Goal: Task Accomplishment & Management: Use online tool/utility

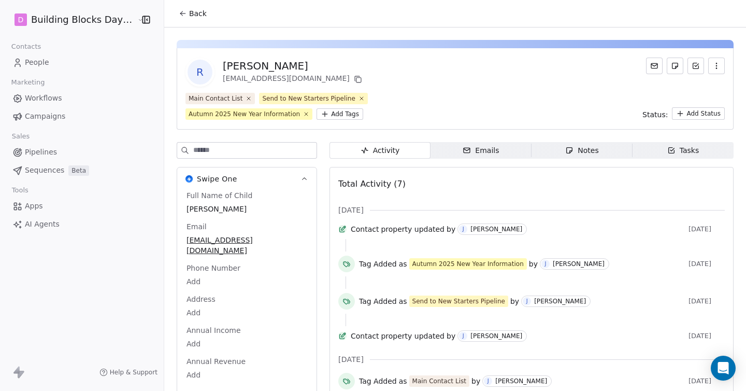
scroll to position [43, 0]
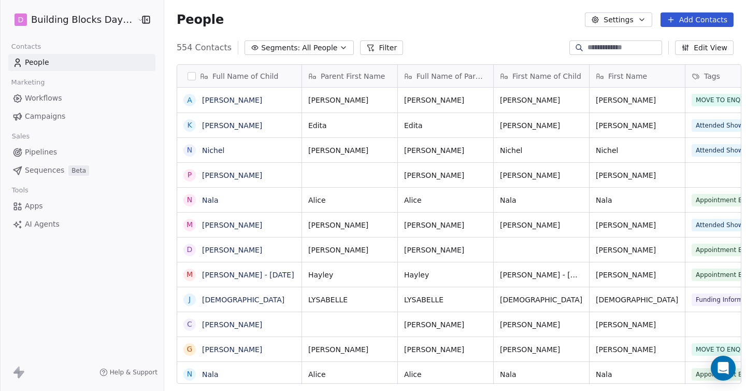
scroll to position [343, 590]
click at [41, 175] on span "Sequences" at bounding box center [44, 170] width 39 height 11
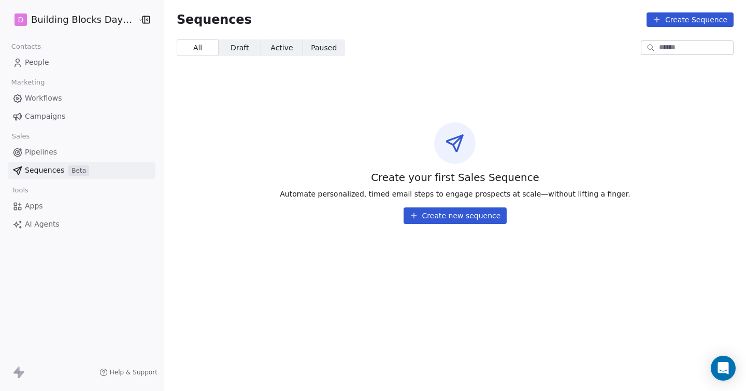
click at [450, 216] on button "Create new sequence" at bounding box center [456, 215] width 104 height 17
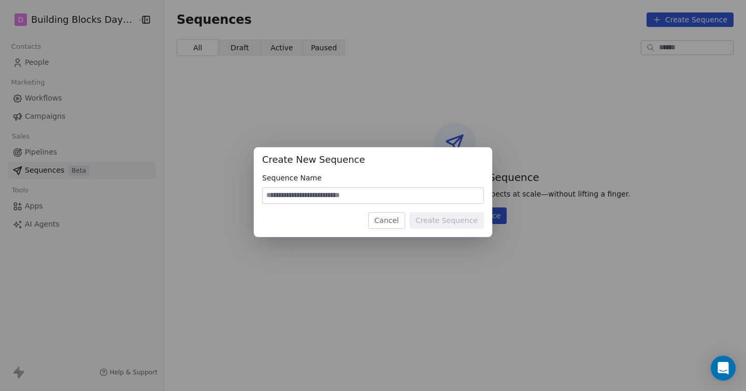
click at [397, 222] on button "Cancel" at bounding box center [386, 220] width 37 height 17
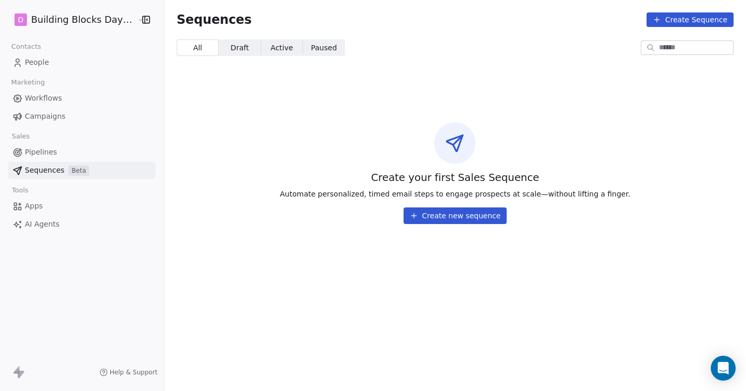
click at [448, 217] on button "Create new sequence" at bounding box center [456, 215] width 104 height 17
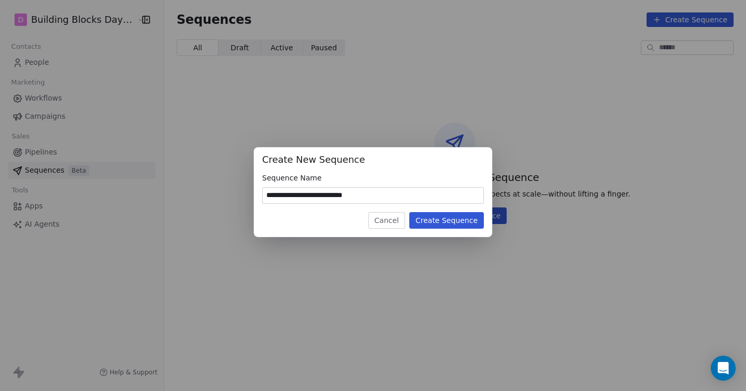
type input "**********"
click at [446, 220] on button "Create Sequence" at bounding box center [446, 220] width 75 height 17
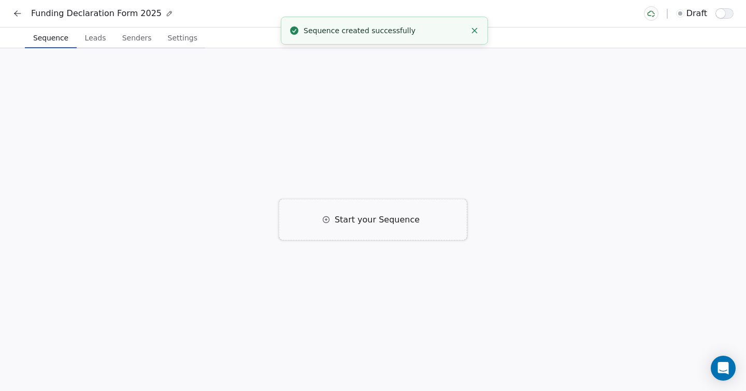
click at [351, 219] on span "Start your Sequence" at bounding box center [377, 219] width 85 height 12
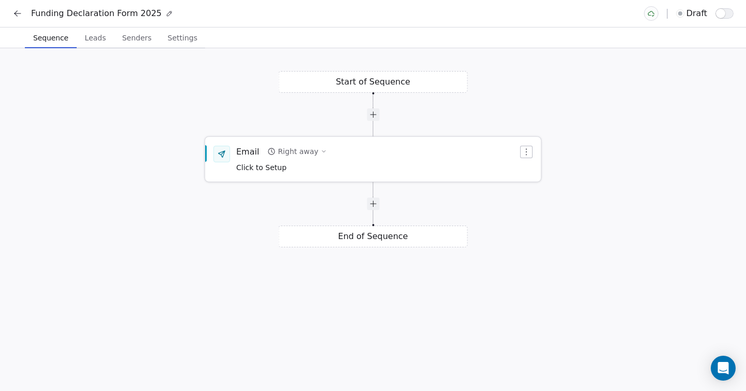
click at [278, 167] on span "Click to Setup" at bounding box center [261, 167] width 50 height 8
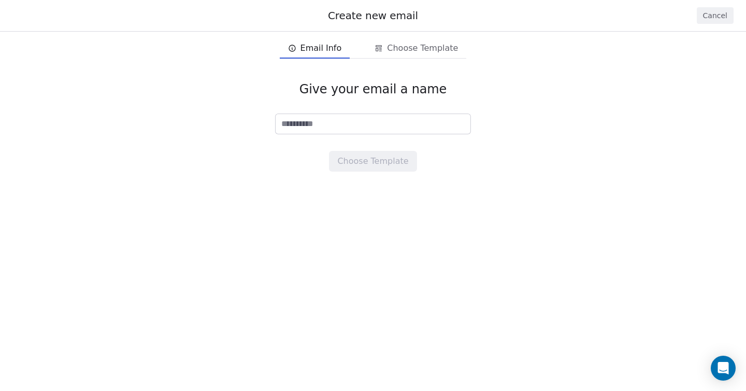
click at [729, 23] on button "Cancel" at bounding box center [715, 15] width 37 height 17
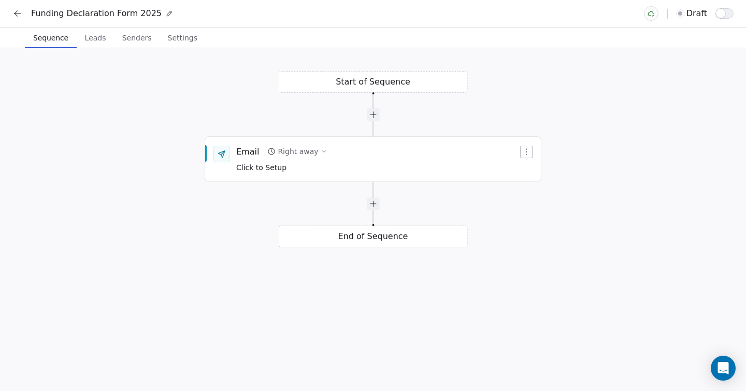
click at [17, 14] on icon at bounding box center [17, 13] width 10 height 10
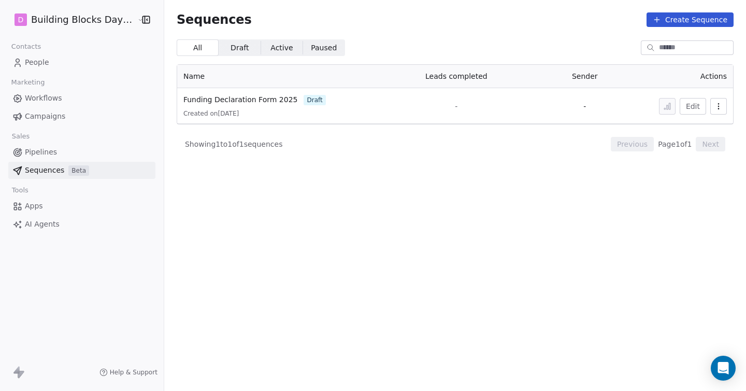
click at [47, 104] on link "Workflows" at bounding box center [81, 98] width 147 height 17
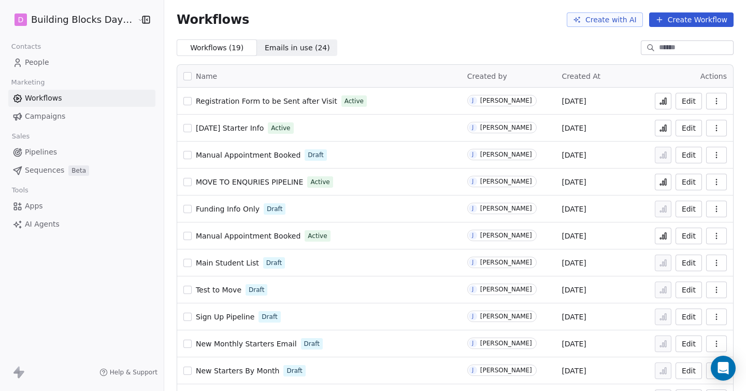
click at [228, 132] on span "[DATE] Starter Info" at bounding box center [230, 128] width 68 height 8
click at [37, 166] on span "Sequences" at bounding box center [44, 170] width 39 height 11
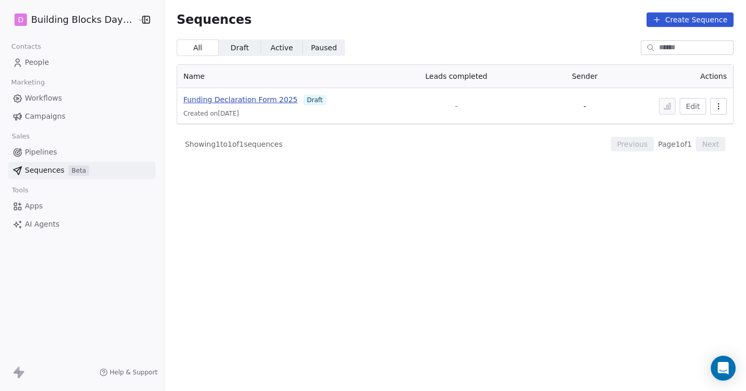
click at [254, 101] on span "Funding Declaration Form 2025" at bounding box center [240, 99] width 114 height 8
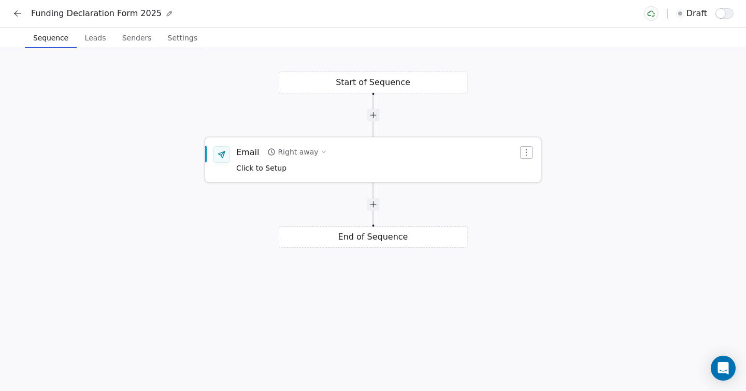
click at [351, 170] on div "Email Right away Click to Setup" at bounding box center [377, 159] width 282 height 27
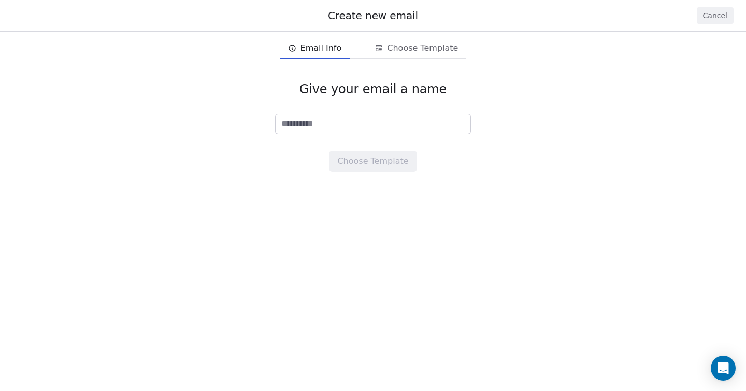
click at [345, 130] on input at bounding box center [373, 124] width 195 height 20
type input "**********"
click at [398, 53] on span "Choose Template" at bounding box center [422, 48] width 71 height 12
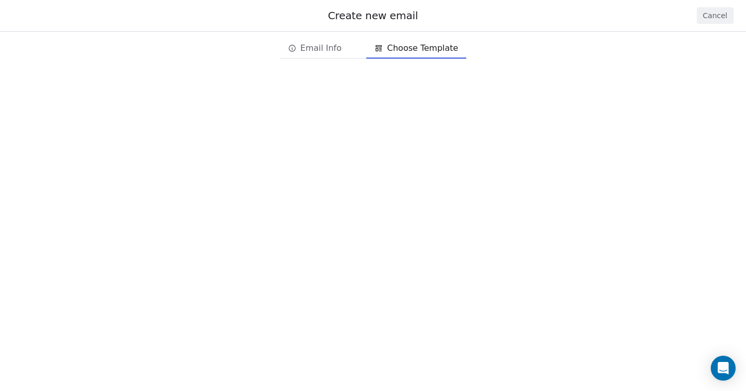
click at [332, 51] on span "Email Info" at bounding box center [320, 48] width 41 height 12
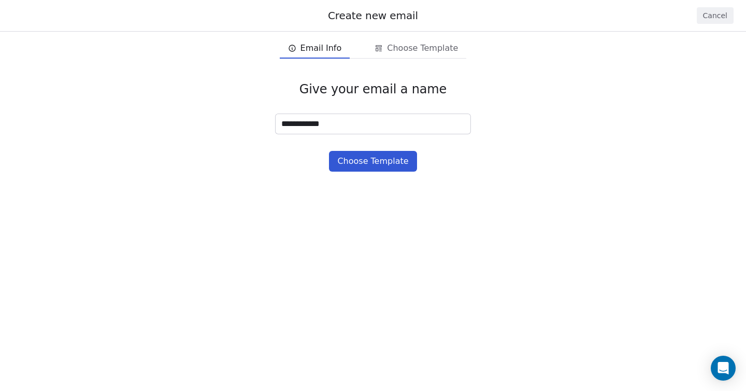
click at [364, 152] on button "Choose Template" at bounding box center [373, 161] width 88 height 21
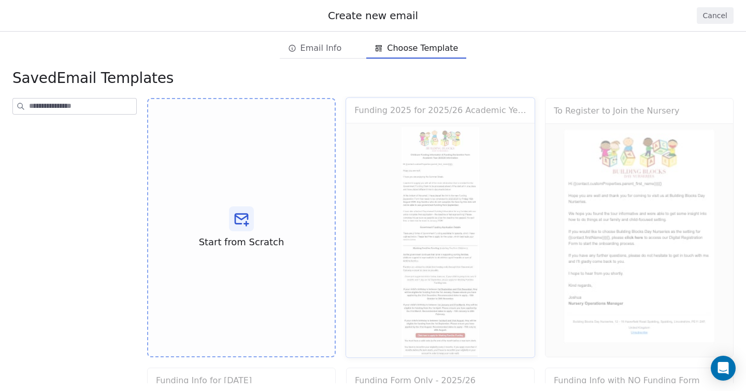
click at [414, 204] on div "Funding 2025 for 2025/26 Academic Year Use Template Preview" at bounding box center [441, 227] width 190 height 261
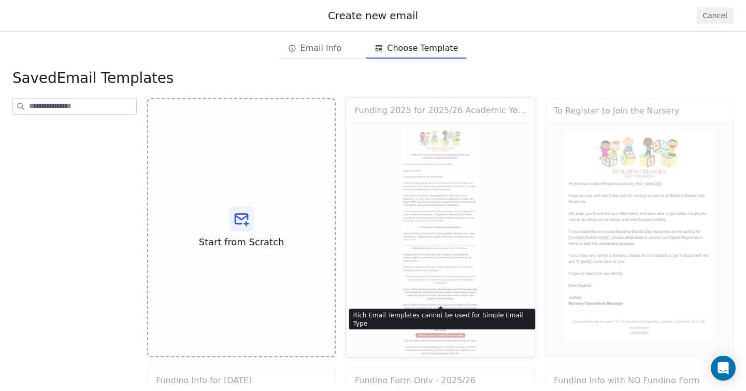
click at [453, 188] on div "Funding 2025 for 2025/26 Academic Year Use Template Preview" at bounding box center [441, 227] width 190 height 261
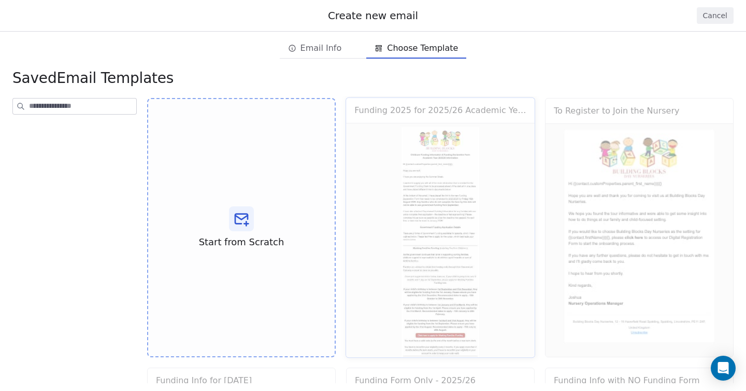
click at [452, 193] on div "Funding 2025 for 2025/26 Academic Year Use Template Preview" at bounding box center [441, 227] width 190 height 261
click at [406, 218] on div "Funding 2025 for 2025/26 Academic Year Use Template Preview" at bounding box center [441, 227] width 190 height 261
click at [233, 218] on icon at bounding box center [241, 218] width 17 height 17
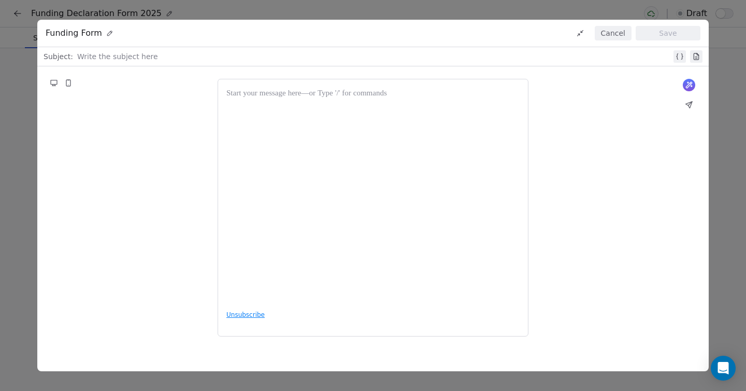
click at [614, 34] on button "Cancel" at bounding box center [613, 33] width 37 height 15
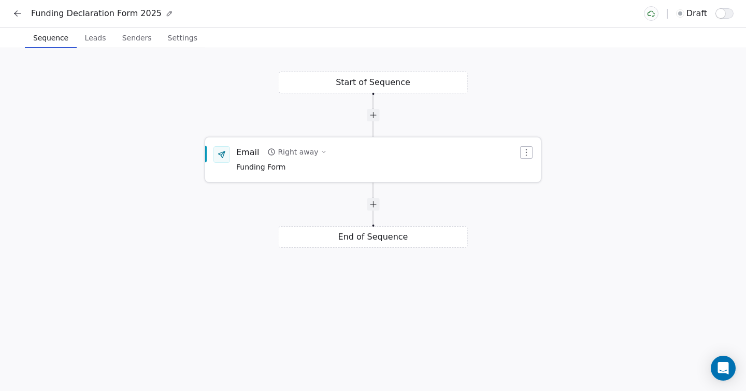
click at [267, 169] on span "Funding Form" at bounding box center [281, 167] width 91 height 11
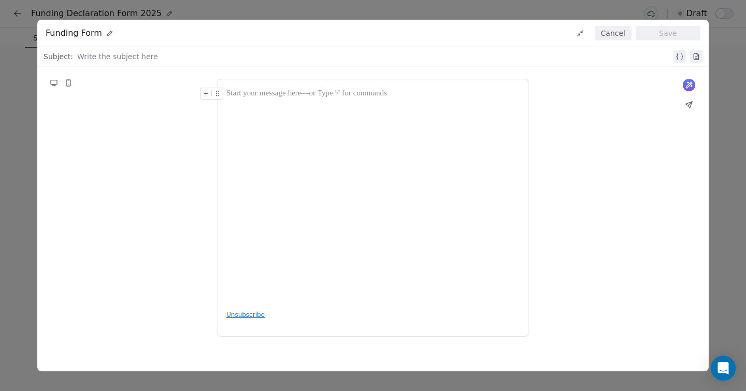
click at [609, 32] on button "Cancel" at bounding box center [613, 33] width 37 height 15
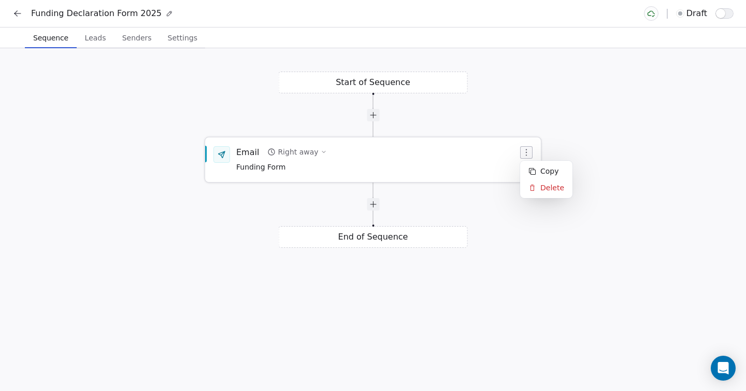
click at [527, 148] on icon "button" at bounding box center [526, 152] width 8 height 8
click at [547, 186] on div "Delete" at bounding box center [546, 187] width 48 height 17
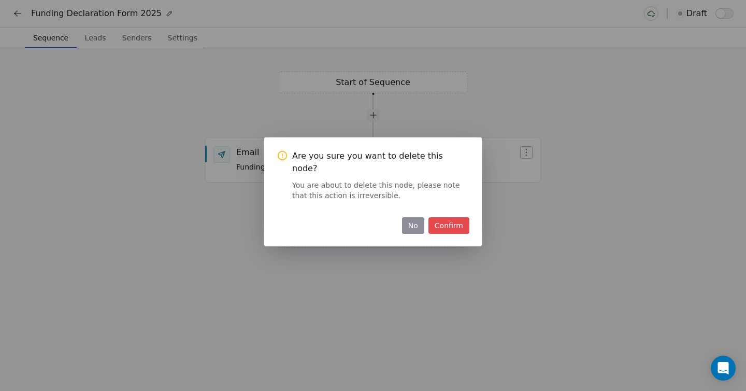
click at [438, 228] on div "Are you sure you want to delete this node? You are about to delete this node, p…" at bounding box center [373, 191] width 218 height 109
click at [438, 221] on button "Confirm" at bounding box center [448, 225] width 41 height 17
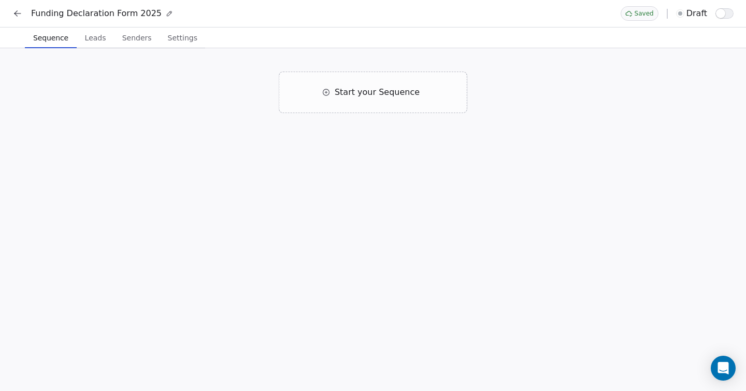
click at [19, 9] on icon at bounding box center [17, 13] width 10 height 10
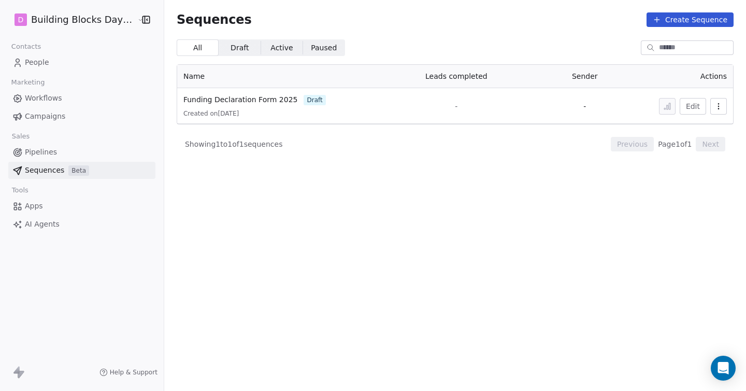
click at [60, 97] on span "Workflows" at bounding box center [43, 98] width 37 height 11
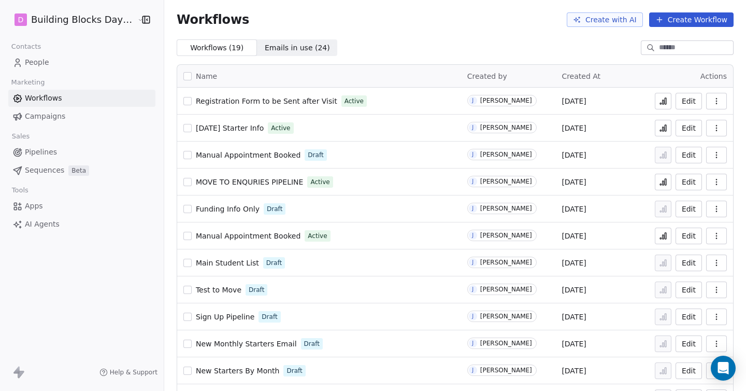
click at [695, 19] on button "Create Workflow" at bounding box center [691, 19] width 84 height 15
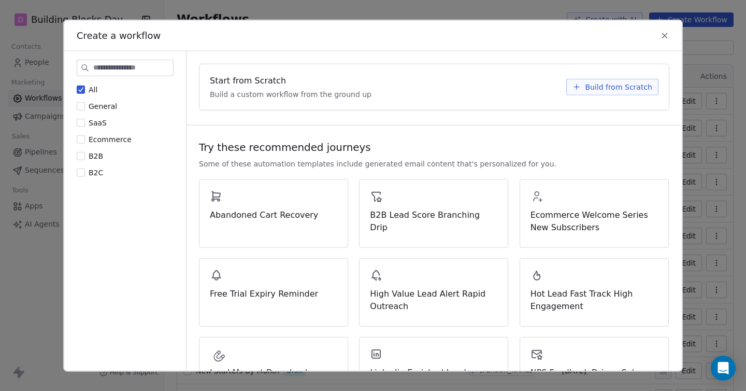
click at [599, 85] on span "Build from Scratch" at bounding box center [618, 87] width 67 height 10
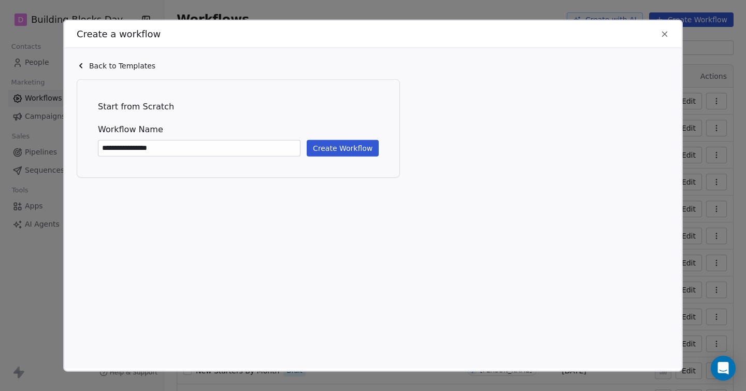
type input "**********"
click at [341, 146] on button "Create Workflow" at bounding box center [343, 148] width 72 height 17
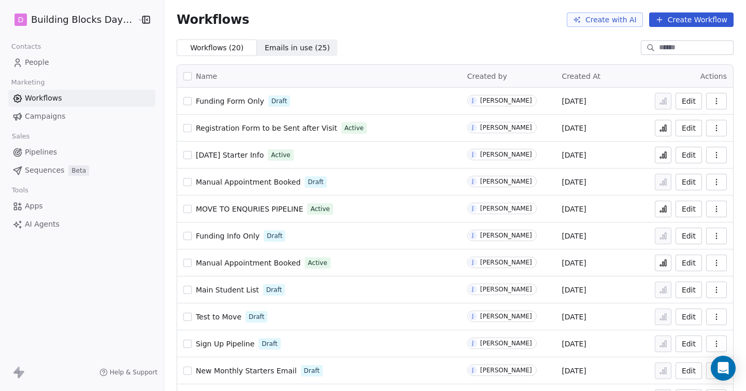
click at [47, 61] on span "People" at bounding box center [37, 62] width 24 height 11
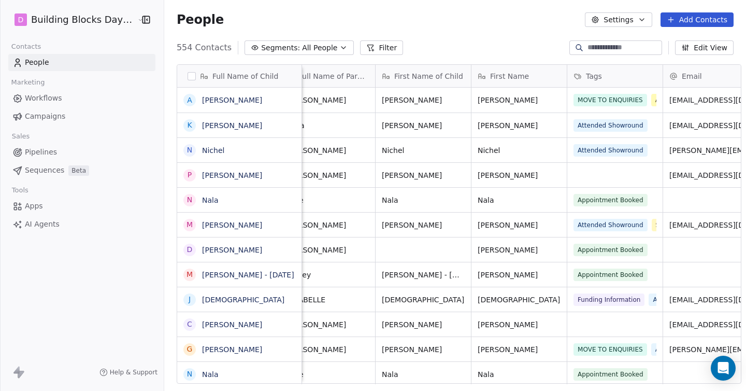
scroll to position [0, 171]
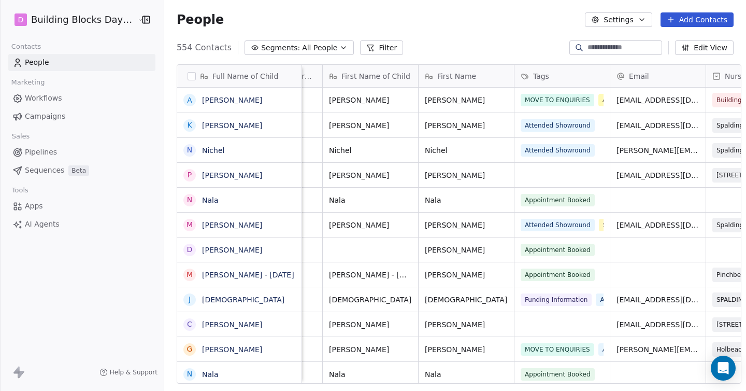
click at [578, 77] on div "Tags" at bounding box center [561, 76] width 81 height 10
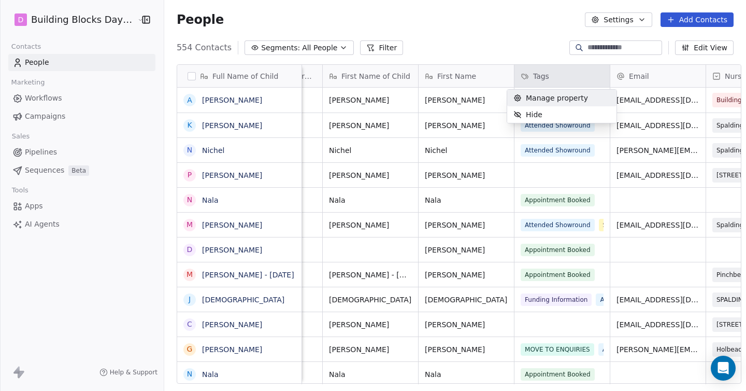
click at [559, 99] on span "Manage property" at bounding box center [557, 98] width 62 height 10
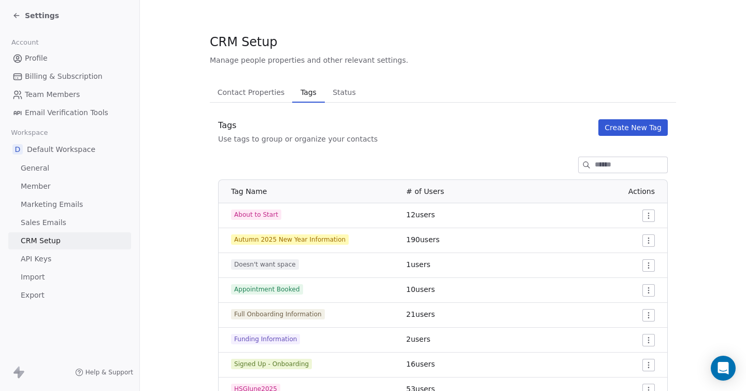
click at [628, 131] on button "Create New Tag" at bounding box center [632, 127] width 69 height 17
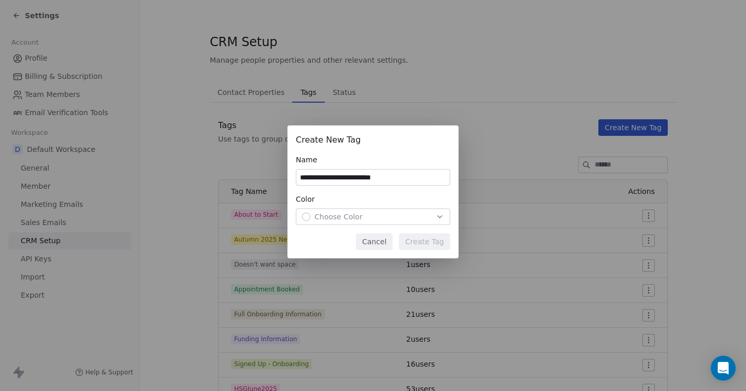
type input "**********"
click at [412, 214] on div "Choose Color" at bounding box center [373, 216] width 142 height 10
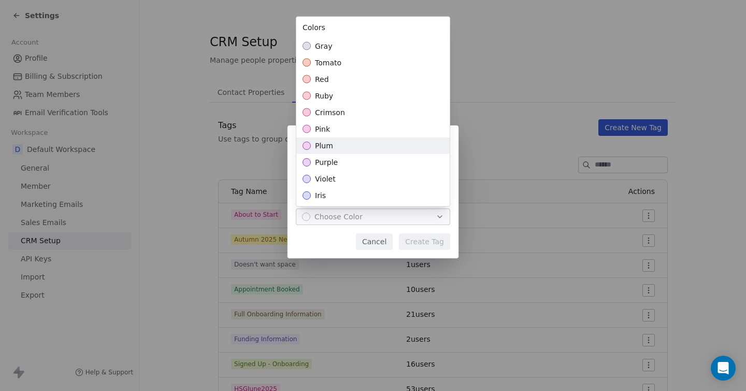
click at [335, 144] on div "plum" at bounding box center [372, 145] width 153 height 17
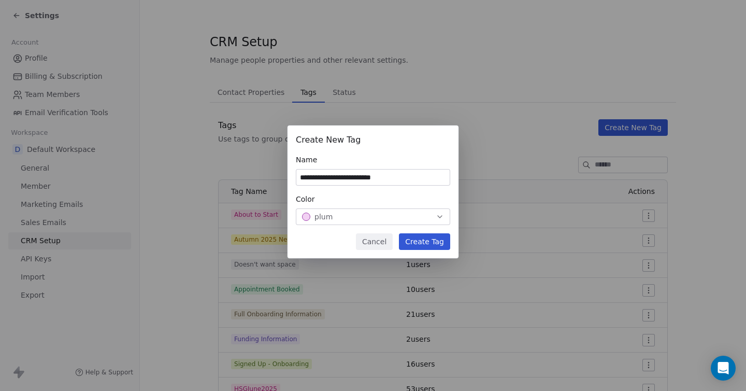
click at [420, 248] on div "**********" at bounding box center [373, 195] width 746 height 173
click at [418, 242] on button "Create Tag" at bounding box center [424, 241] width 51 height 17
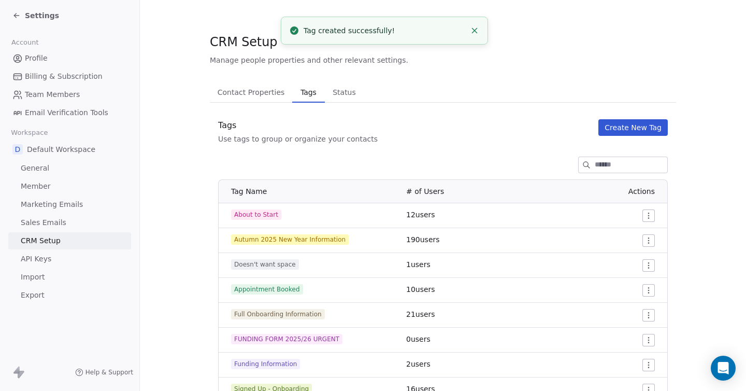
click at [17, 16] on icon at bounding box center [16, 16] width 5 height 0
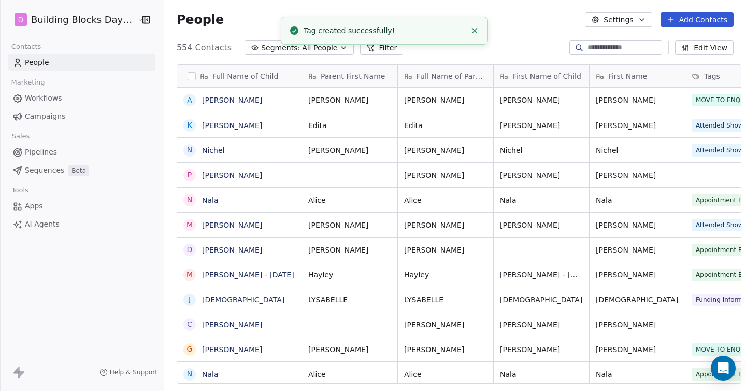
scroll to position [343, 590]
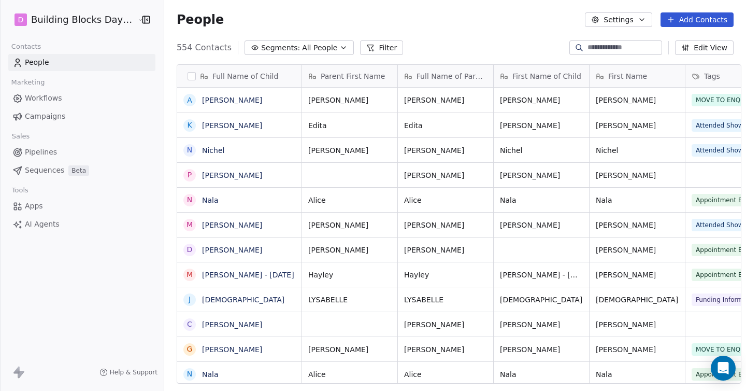
click at [52, 93] on span "Workflows" at bounding box center [43, 98] width 37 height 11
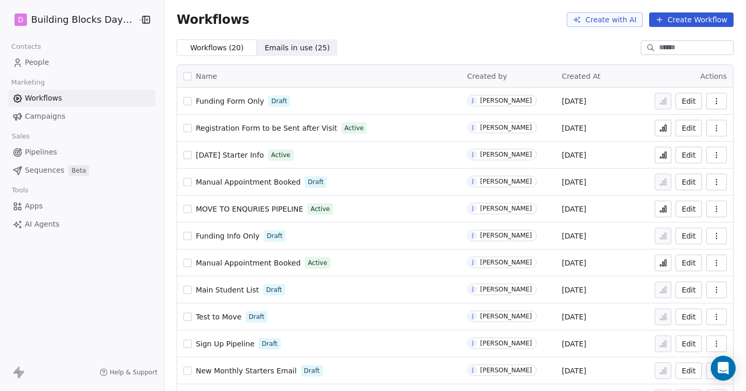
click at [228, 99] on span "Funding Form Only" at bounding box center [230, 101] width 68 height 8
click at [234, 97] on span "Funding Form Only" at bounding box center [230, 101] width 68 height 8
click at [37, 65] on span "People" at bounding box center [37, 62] width 24 height 11
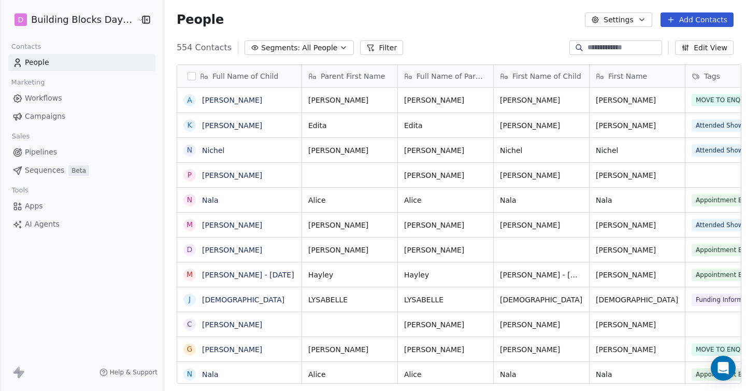
scroll to position [343, 590]
click at [692, 23] on button "Add Contacts" at bounding box center [697, 19] width 73 height 15
click at [694, 60] on span "Import from CSV" at bounding box center [695, 58] width 60 height 11
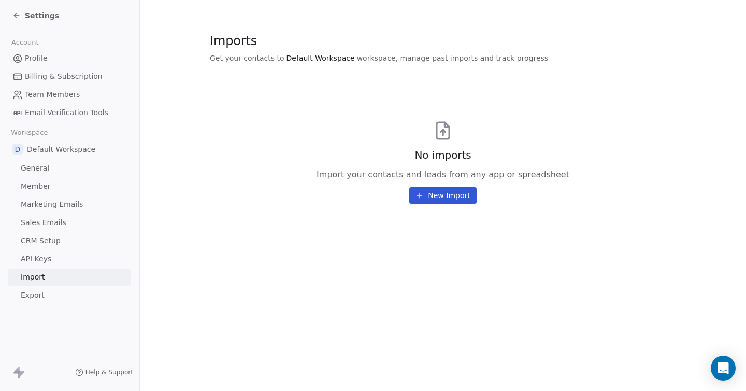
click at [439, 194] on button "New Import" at bounding box center [442, 195] width 67 height 17
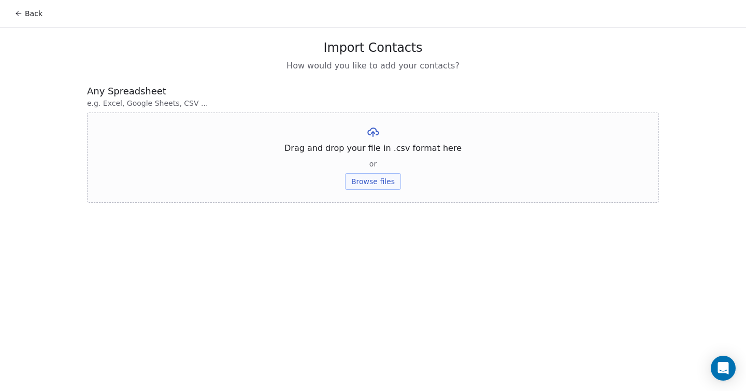
click at [357, 182] on button "Browse files" at bounding box center [373, 181] width 56 height 17
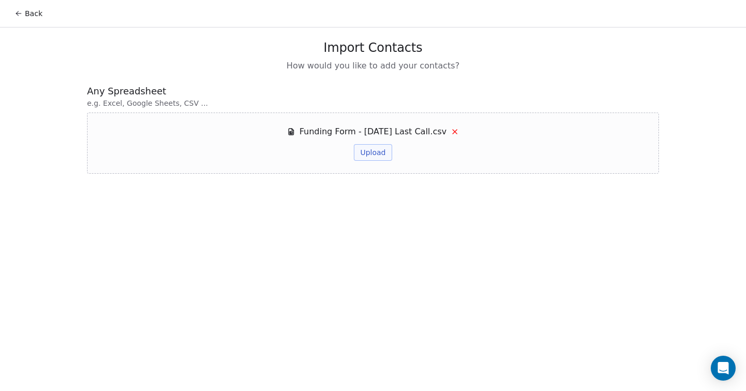
click at [371, 153] on button "Upload" at bounding box center [373, 152] width 38 height 17
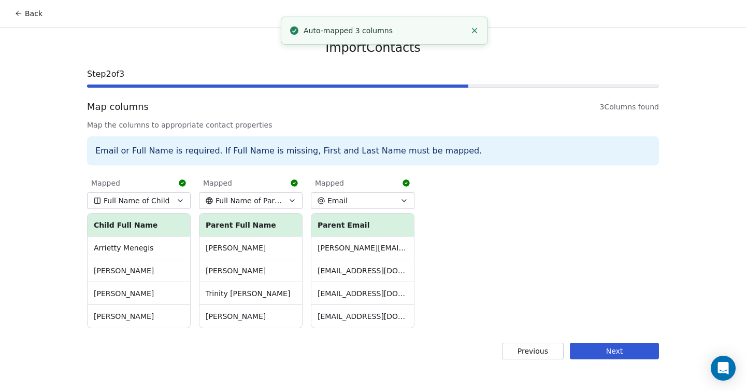
click at [623, 349] on button "Next" at bounding box center [614, 350] width 89 height 17
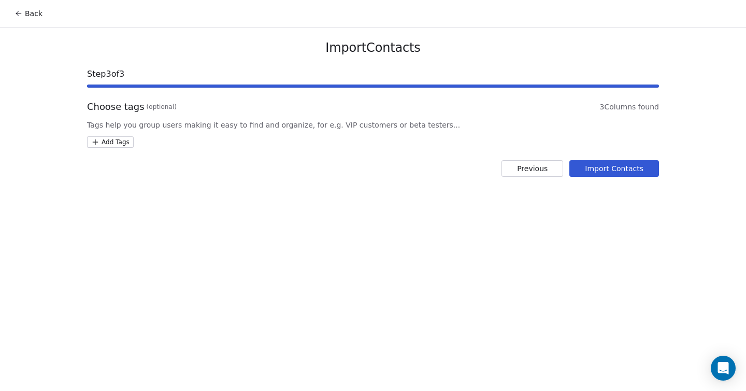
click at [113, 144] on html "Back Import Contacts Step 3 of 3 Choose tags (optional) 3 Columns found Tags he…" at bounding box center [373, 195] width 746 height 391
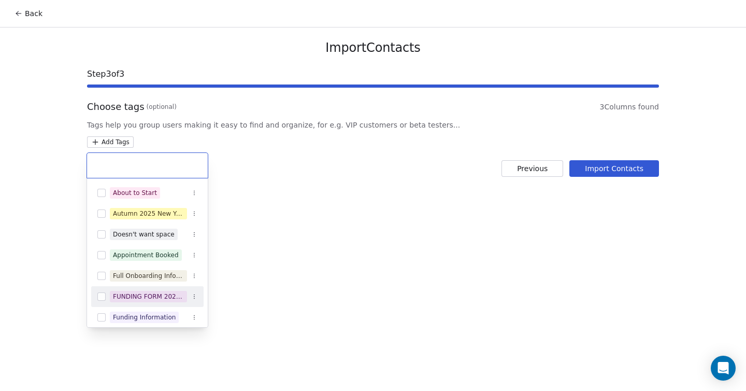
click at [154, 295] on div "FUNDING FORM 2025/26 URGENT" at bounding box center [148, 296] width 71 height 9
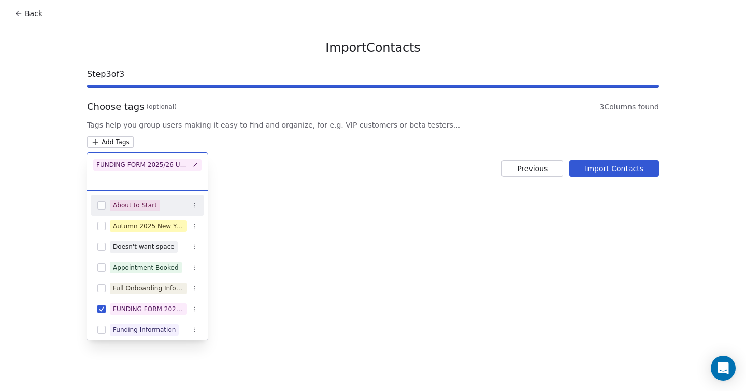
click at [431, 220] on html "Back Import Contacts Step 3 of 3 Choose tags (optional) 3 Columns found Tags he…" at bounding box center [373, 195] width 746 height 391
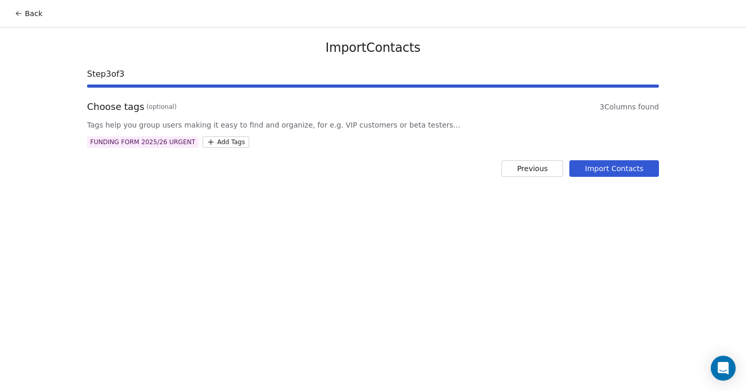
click at [613, 167] on button "Import Contacts" at bounding box center [614, 168] width 90 height 17
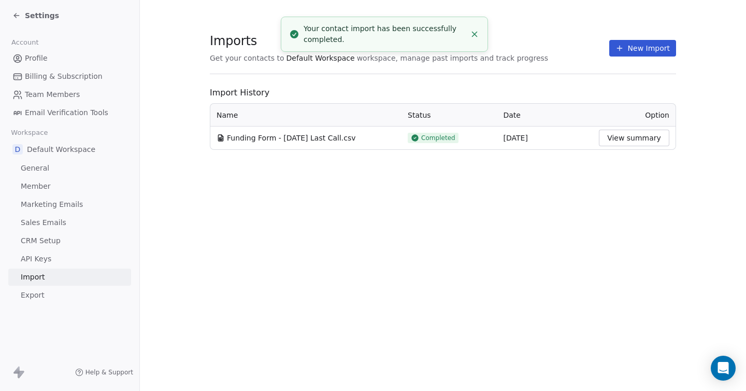
click at [48, 17] on span "Settings" at bounding box center [42, 15] width 34 height 10
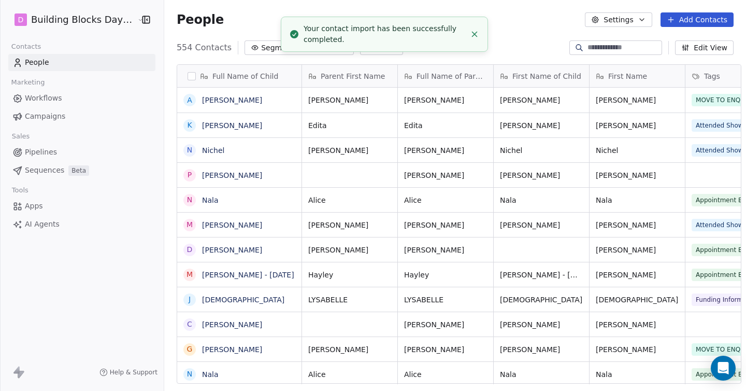
scroll to position [343, 590]
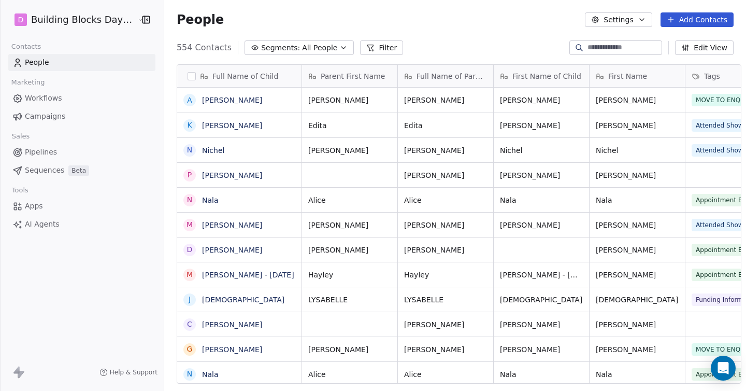
click at [42, 59] on span "People" at bounding box center [37, 62] width 24 height 11
click at [55, 97] on span "Workflows" at bounding box center [43, 98] width 37 height 11
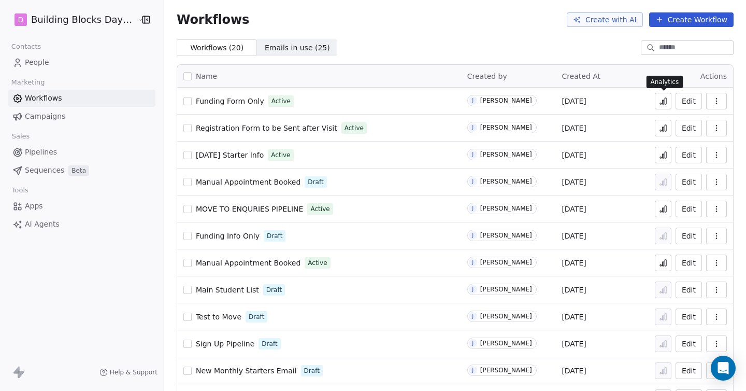
click at [665, 105] on icon at bounding box center [663, 101] width 8 height 8
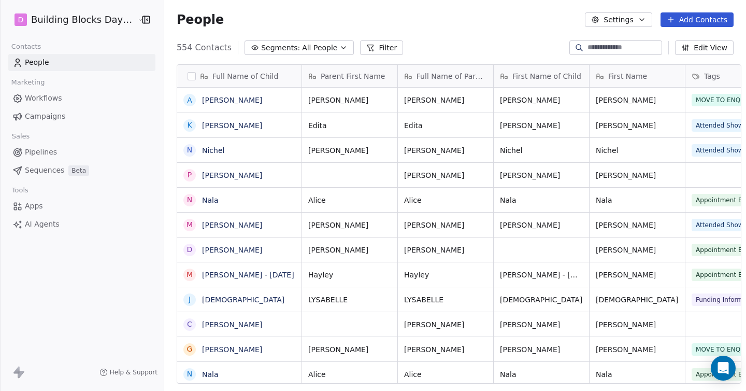
scroll to position [343, 590]
click at [46, 101] on span "Workflows" at bounding box center [43, 98] width 37 height 11
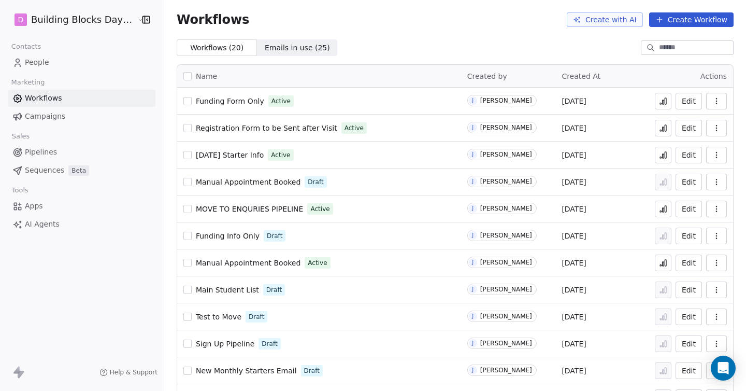
click at [669, 104] on button at bounding box center [663, 101] width 17 height 17
click at [716, 100] on icon "button" at bounding box center [716, 101] width 8 height 8
click at [66, 61] on link "People" at bounding box center [81, 62] width 147 height 17
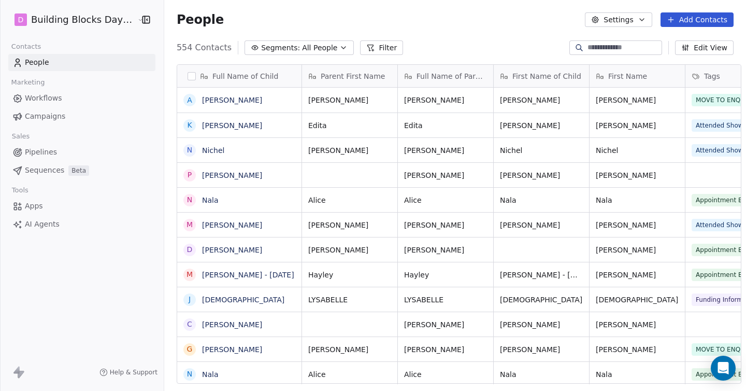
scroll to position [343, 590]
click at [579, 49] on div at bounding box center [579, 47] width 17 height 10
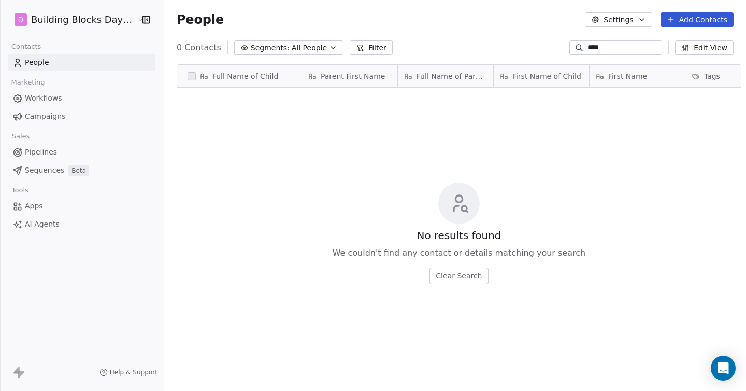
type input "****"
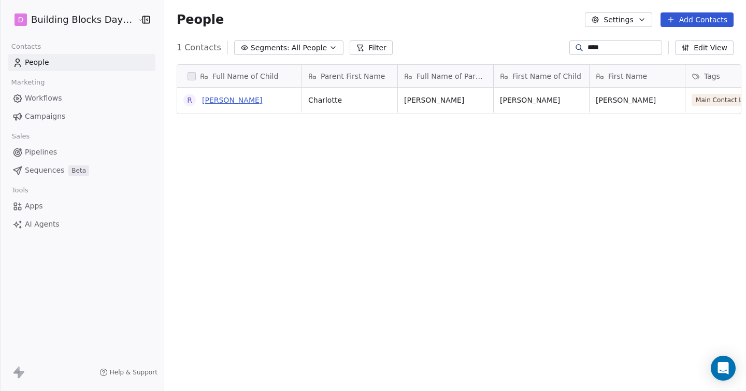
click at [211, 100] on link "[PERSON_NAME]" at bounding box center [232, 100] width 60 height 8
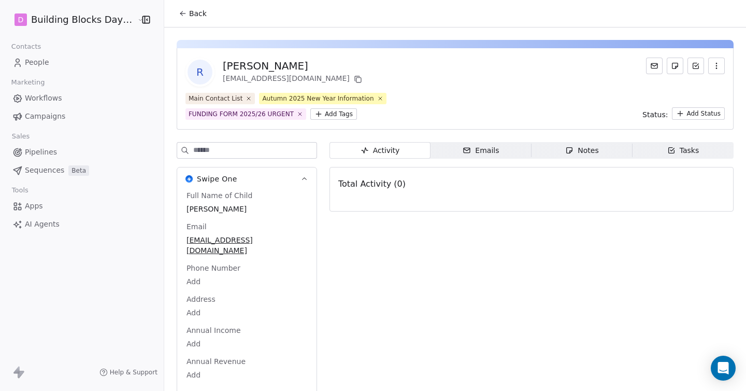
click at [31, 64] on span "People" at bounding box center [37, 62] width 24 height 11
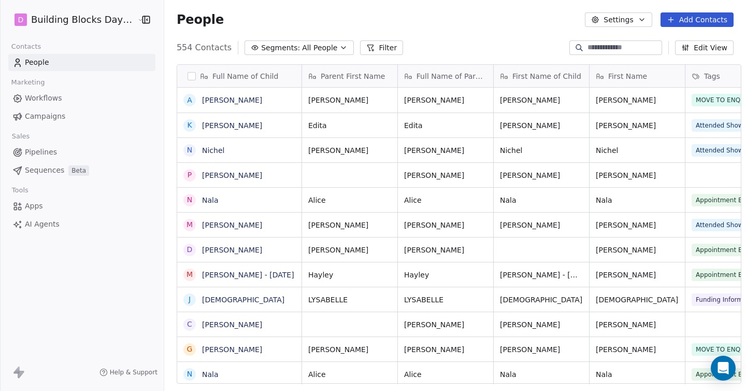
scroll to position [343, 590]
click at [600, 47] on input at bounding box center [624, 47] width 73 height 10
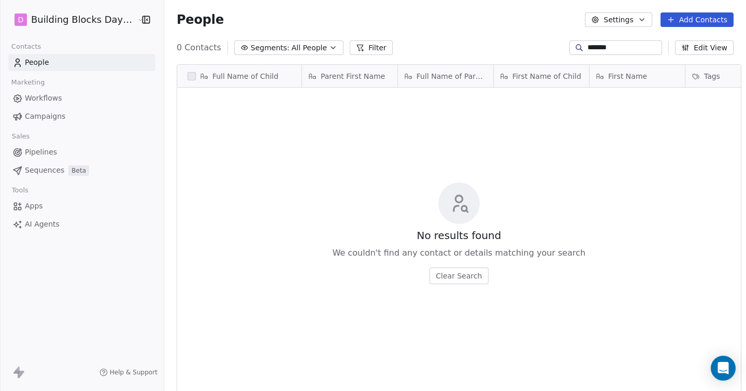
type input "*******"
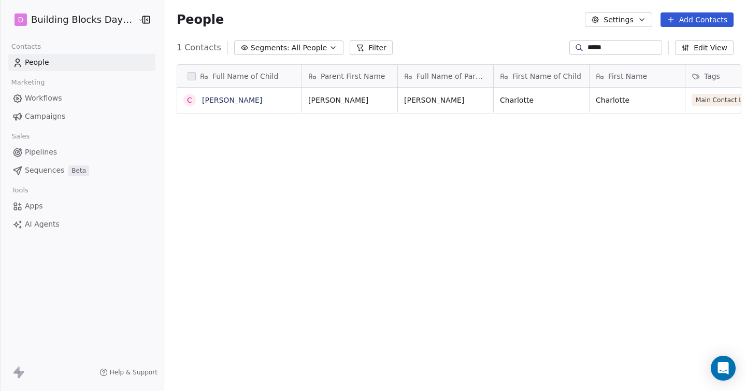
type input "*****"
click at [237, 103] on link "Charlotte Horne" at bounding box center [232, 100] width 60 height 8
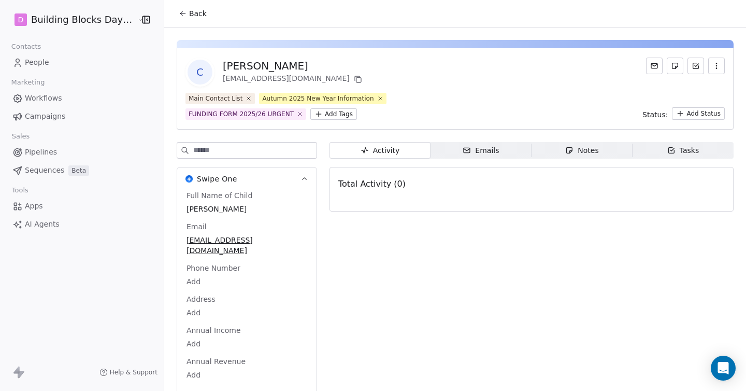
click at [47, 99] on span "Workflows" at bounding box center [43, 98] width 37 height 11
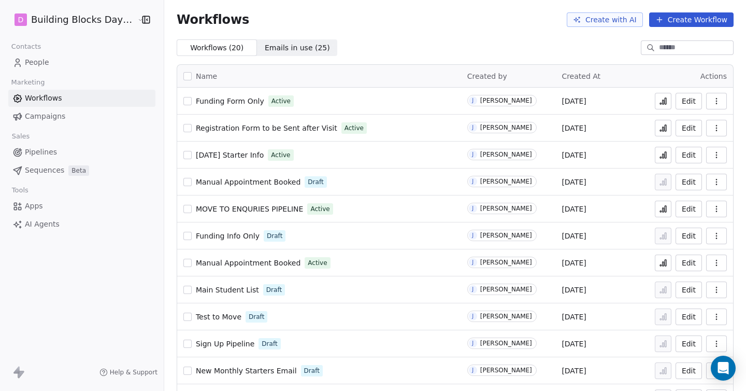
click at [664, 100] on icon at bounding box center [664, 102] width 2 height 4
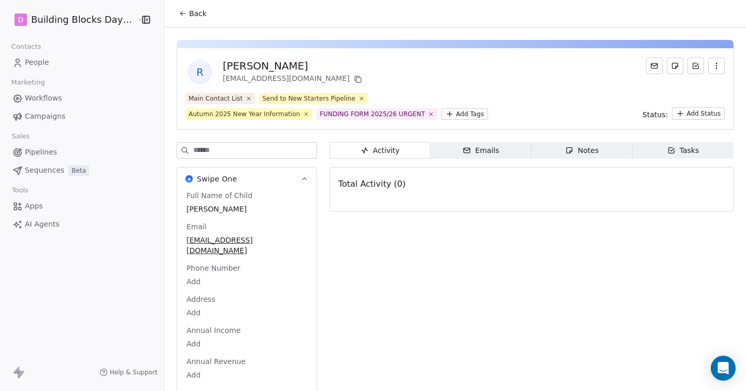
scroll to position [11, 0]
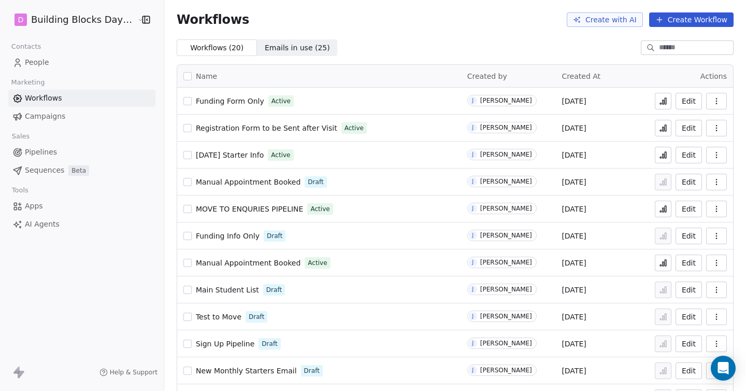
click at [666, 129] on icon at bounding box center [666, 128] width 2 height 6
